Goal: Task Accomplishment & Management: Manage account settings

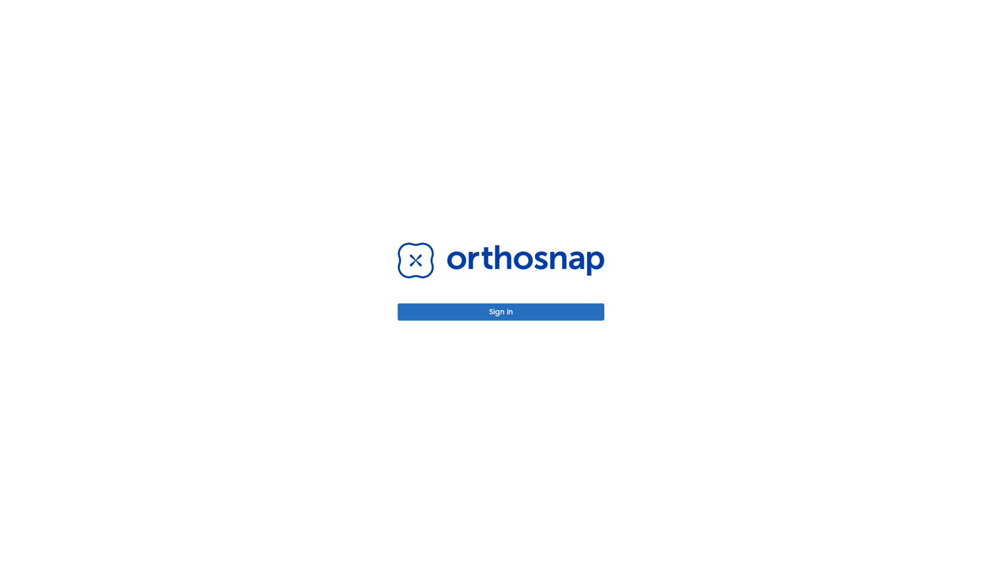
click at [501, 312] on button "Sign in" at bounding box center [500, 312] width 207 height 17
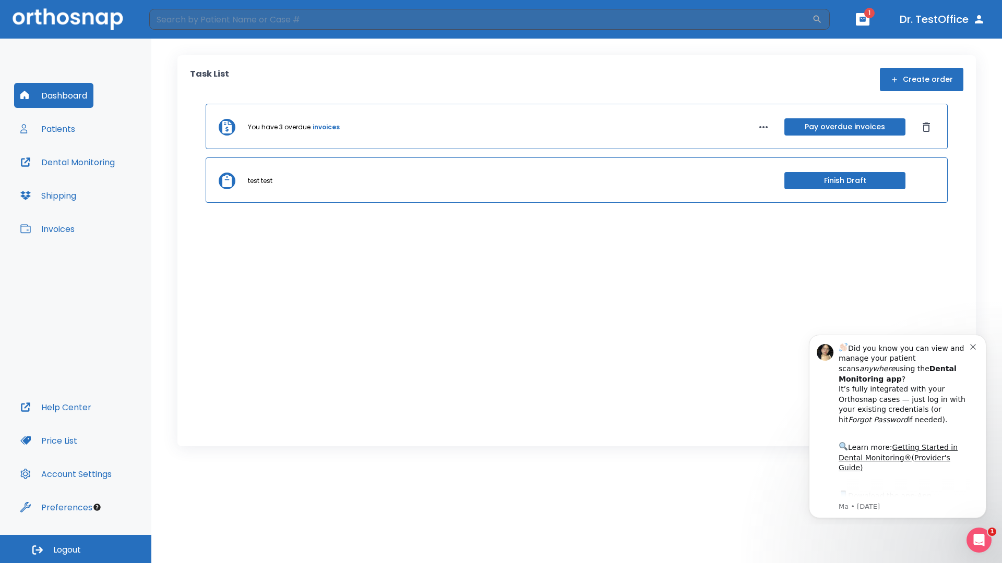
click at [76, 549] on span "Logout" at bounding box center [67, 550] width 28 height 11
